Goal: Information Seeking & Learning: Check status

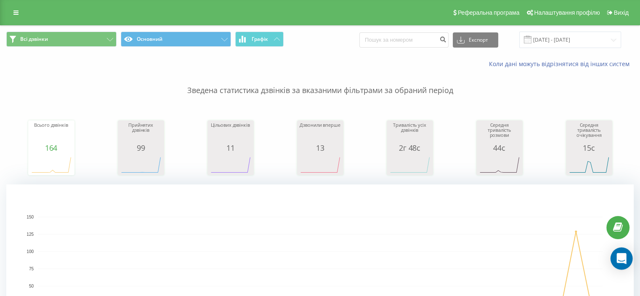
click at [618, 252] on div "Open Intercom Messenger" at bounding box center [622, 259] width 22 height 22
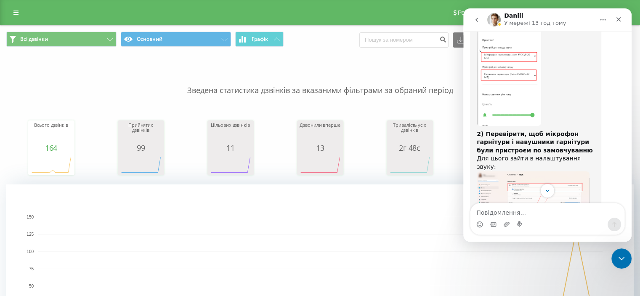
scroll to position [8007, 0]
type textarea "Скажіть будь ласка"
click at [621, 21] on icon "Закрити" at bounding box center [619, 19] width 5 height 5
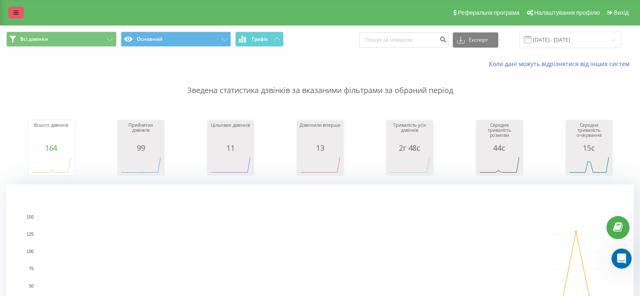
click at [17, 13] on icon at bounding box center [15, 13] width 5 height 6
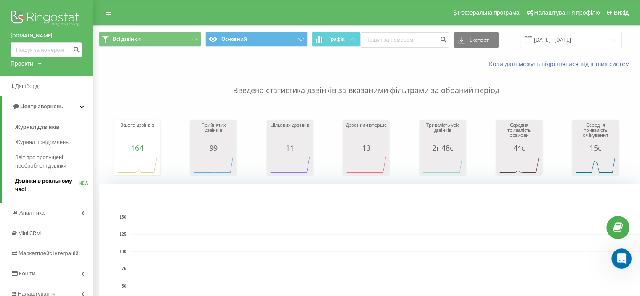
scroll to position [42, 0]
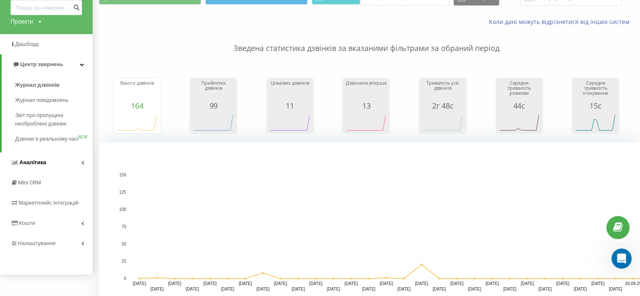
click at [63, 170] on link "Аналiтика" at bounding box center [46, 162] width 93 height 20
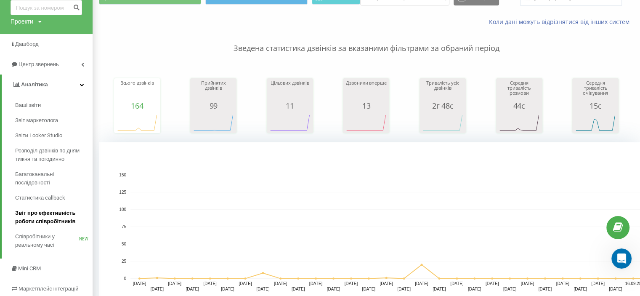
click at [55, 213] on span "Звіт про ефективність роботи співробітників" at bounding box center [51, 217] width 73 height 17
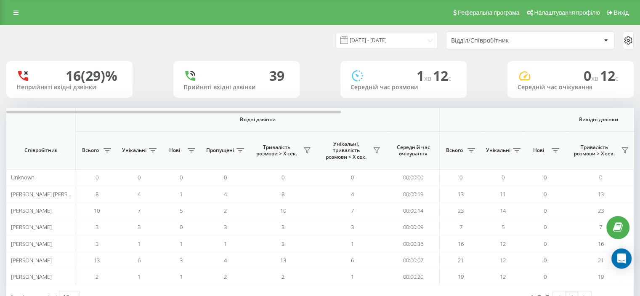
click at [468, 42] on div "Відділ/Співробітник" at bounding box center [501, 40] width 101 height 7
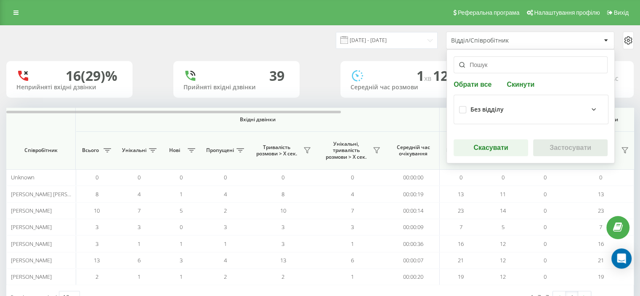
click at [468, 42] on div "Відділ/Співробітник" at bounding box center [501, 40] width 101 height 7
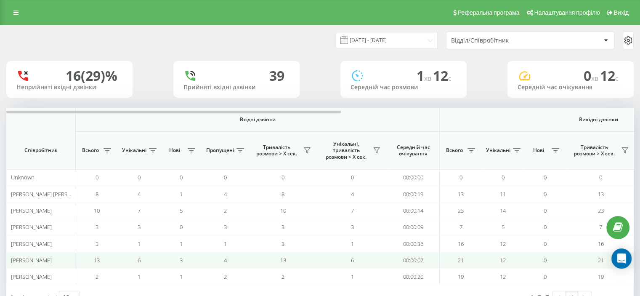
click at [51, 260] on span "[PERSON_NAME]" at bounding box center [31, 260] width 41 height 8
drag, startPoint x: 305, startPoint y: 114, endPoint x: 382, endPoint y: 114, distance: 77.1
click at [382, 114] on th "Вхідні дзвінки" at bounding box center [258, 120] width 364 height 24
click at [15, 14] on icon at bounding box center [15, 13] width 5 height 6
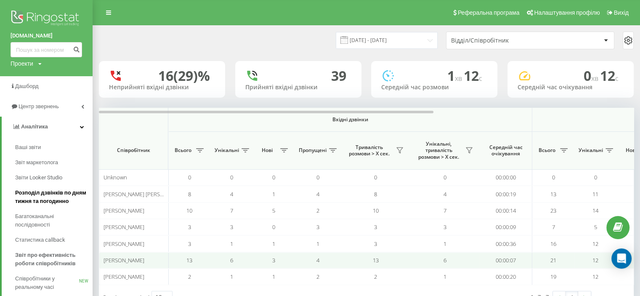
scroll to position [42, 0]
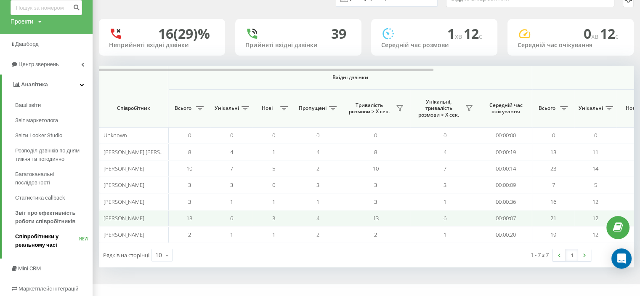
click at [62, 237] on span "Співробітники у реальному часі" at bounding box center [47, 240] width 64 height 17
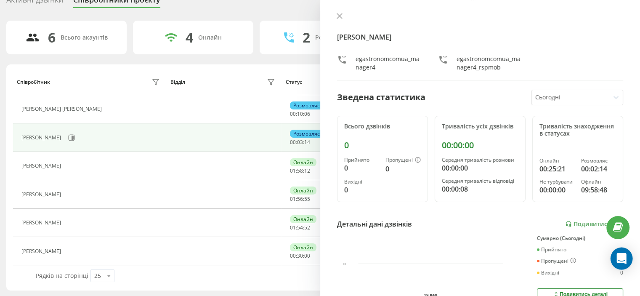
click at [629, 249] on div "Open Intercom Messenger" at bounding box center [622, 259] width 22 height 22
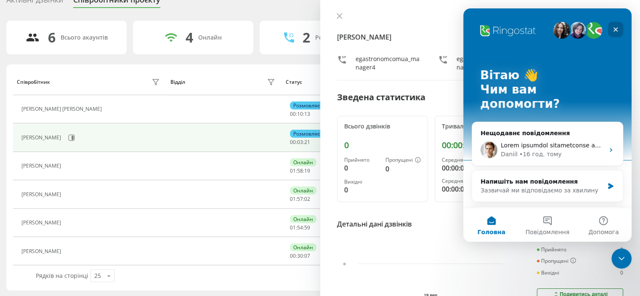
click at [617, 29] on icon "Закрити" at bounding box center [616, 29] width 7 height 7
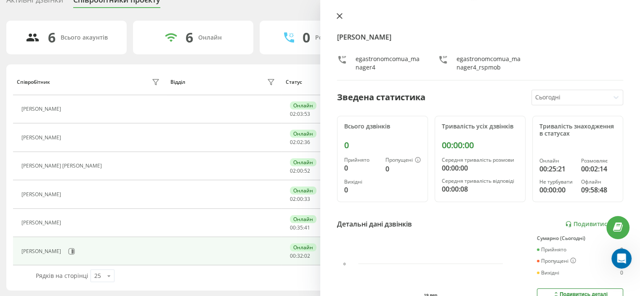
click at [341, 19] on icon at bounding box center [340, 16] width 6 height 6
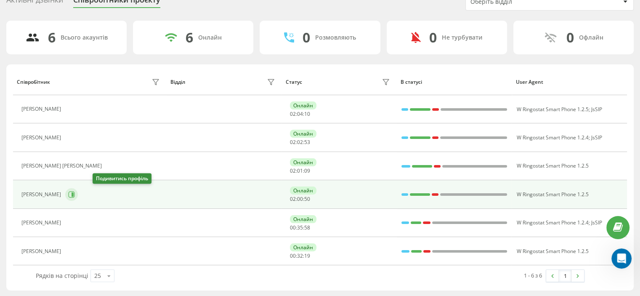
click at [78, 197] on button at bounding box center [71, 194] width 13 height 13
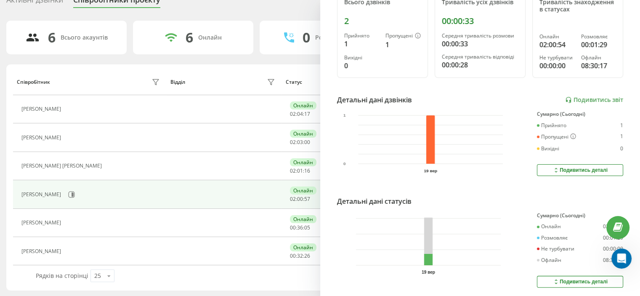
scroll to position [111, 0]
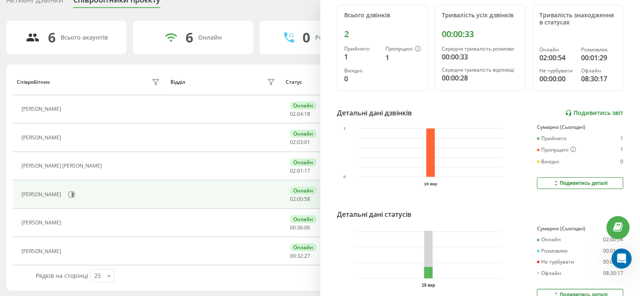
click at [582, 113] on link "Подивитись звіт" at bounding box center [595, 112] width 58 height 7
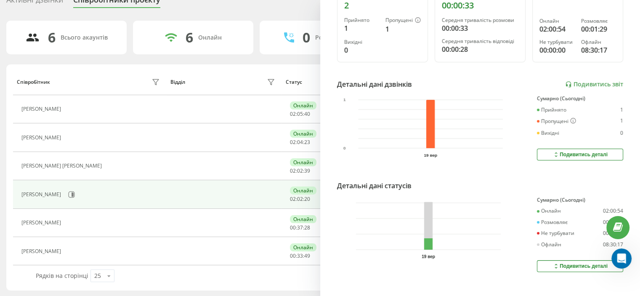
scroll to position [153, 0]
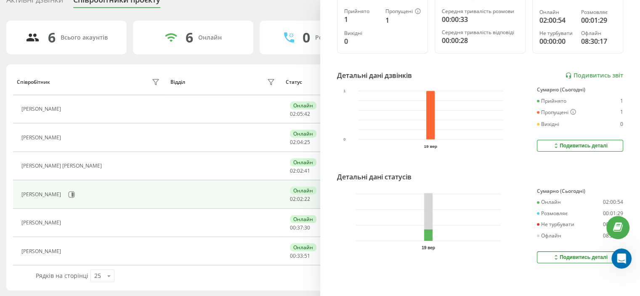
click at [568, 254] on div "Подивитись деталі" at bounding box center [580, 257] width 55 height 7
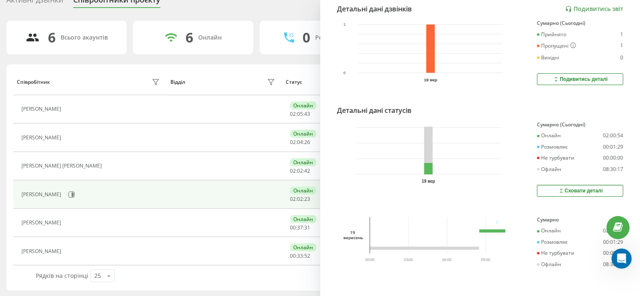
scroll to position [220, 0]
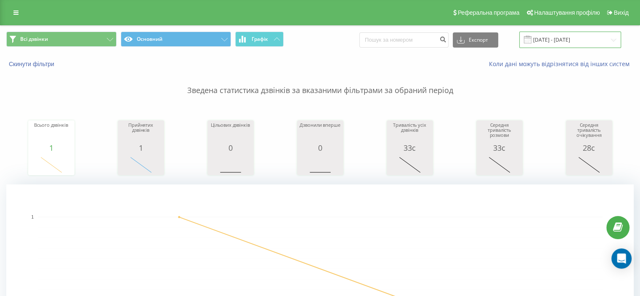
click at [572, 42] on input "[DATE] - [DATE]" at bounding box center [571, 40] width 102 height 16
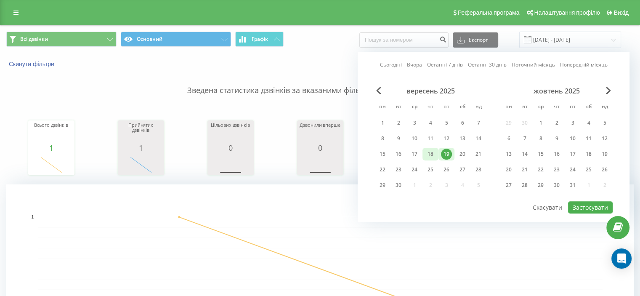
click at [430, 152] on div "18" at bounding box center [430, 154] width 11 height 11
click at [595, 208] on button "Застосувати" at bounding box center [590, 207] width 45 height 12
type input "[DATE] - [DATE]"
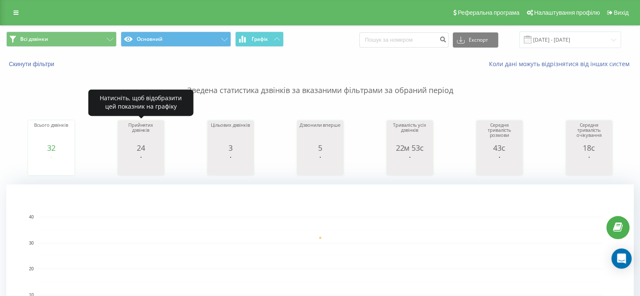
click at [151, 153] on icon "A chart." at bounding box center [141, 164] width 42 height 25
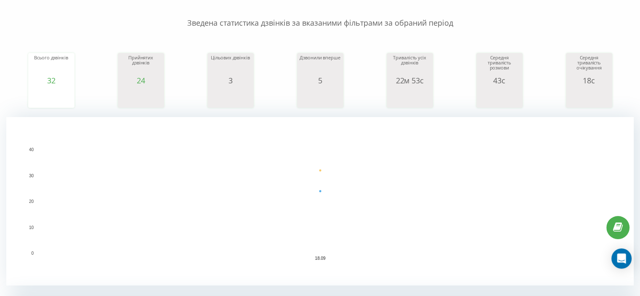
scroll to position [84, 0]
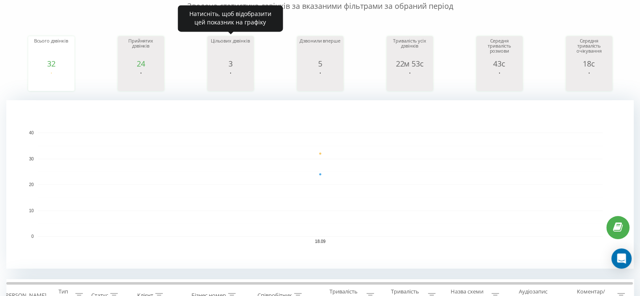
click at [240, 75] on rect "A chart." at bounding box center [231, 81] width 42 height 16
click at [232, 81] on rect "A chart." at bounding box center [231, 81] width 42 height 16
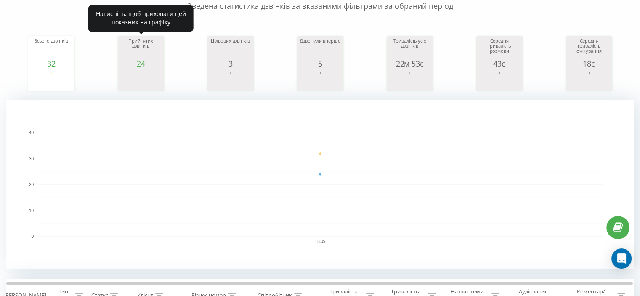
click at [141, 69] on icon "A chart." at bounding box center [141, 80] width 42 height 25
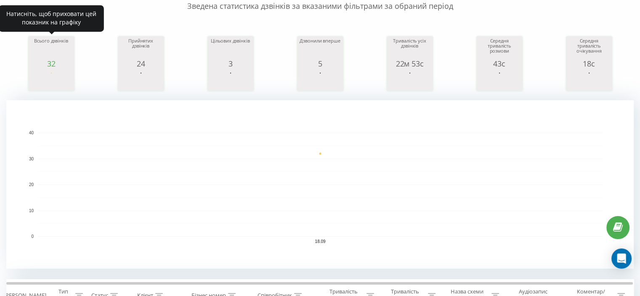
click at [64, 69] on icon "A chart." at bounding box center [51, 80] width 42 height 25
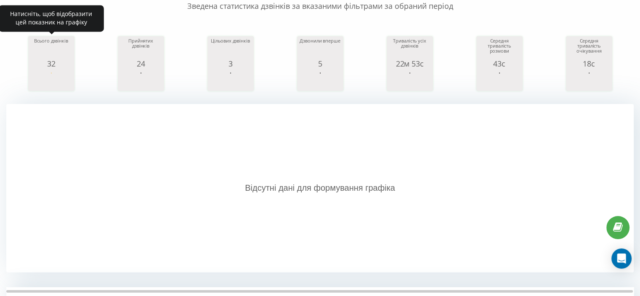
click at [70, 71] on icon "A chart." at bounding box center [51, 80] width 42 height 25
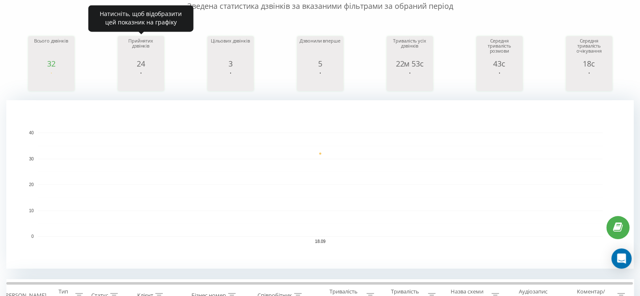
click at [146, 70] on icon "A chart." at bounding box center [141, 80] width 42 height 25
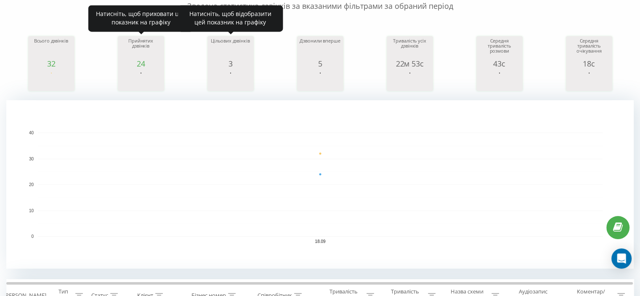
click at [235, 69] on icon "A chart." at bounding box center [231, 80] width 42 height 25
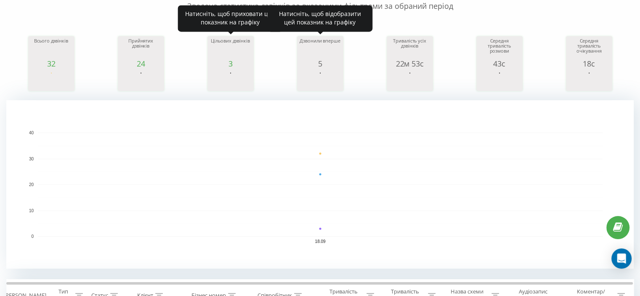
click at [320, 69] on icon "A chart." at bounding box center [320, 80] width 42 height 25
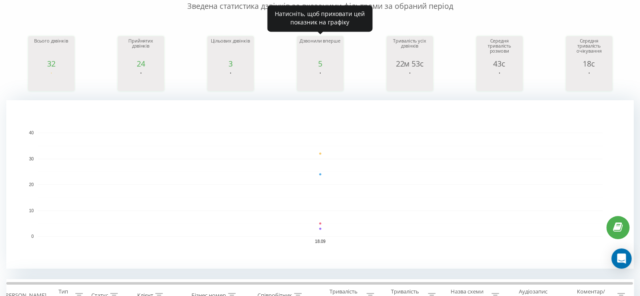
click at [387, 68] on div "Тривалість усіх дзвінків 22м 53с date allConversationsLength [DATE] 1,[PHONE_NU…" at bounding box center [410, 63] width 46 height 55
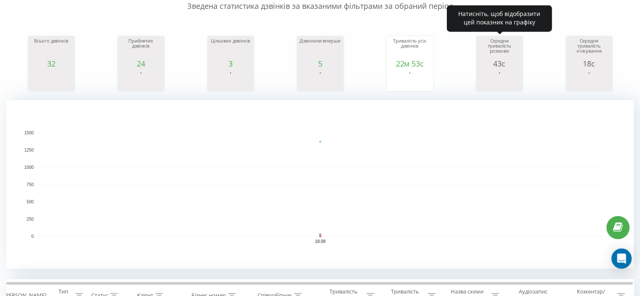
click at [516, 68] on icon "A chart." at bounding box center [500, 80] width 42 height 25
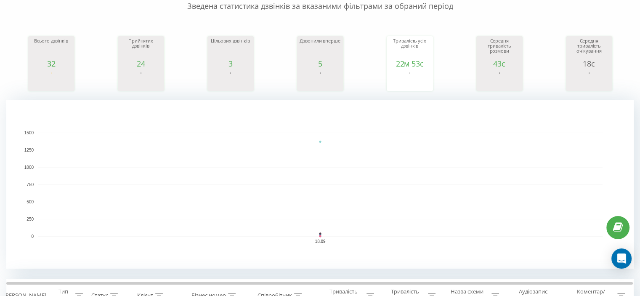
click at [584, 60] on div "18с" at bounding box center [589, 63] width 42 height 8
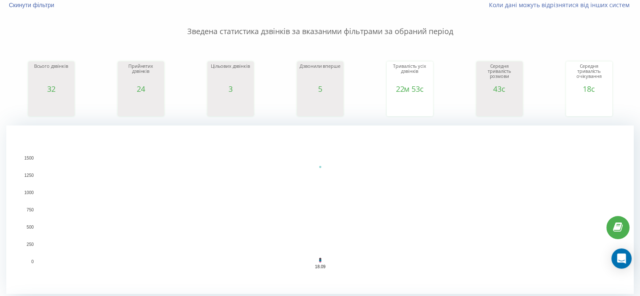
scroll to position [0, 0]
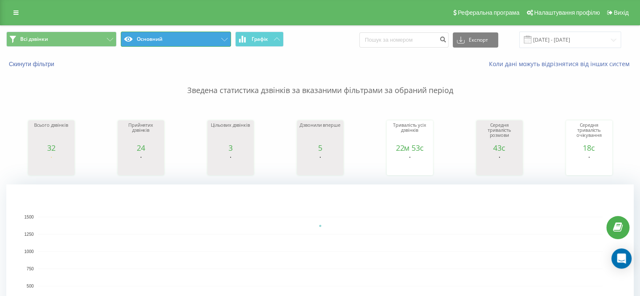
click at [179, 40] on button "Основний" at bounding box center [176, 39] width 110 height 15
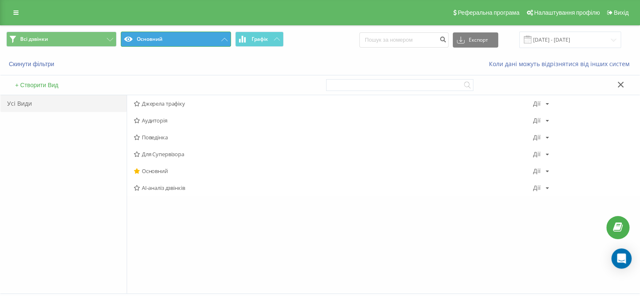
click at [179, 40] on button "Основний" at bounding box center [176, 39] width 110 height 15
